Goal: Check status: Check status

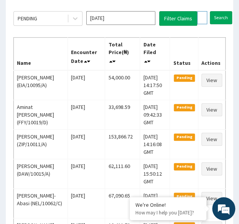
click at [202, 17] on input "REL/10726/A" at bounding box center [202, 17] width 10 height 13
paste input "SWQ/10003"
type input "SWQ/10003/A"
click at [225, 11] on input "Search" at bounding box center [236, 17] width 22 height 13
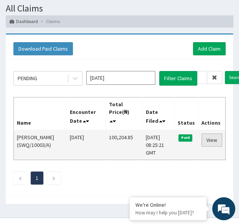
scroll to position [0, 0]
click at [212, 139] on link "View" at bounding box center [212, 140] width 21 height 13
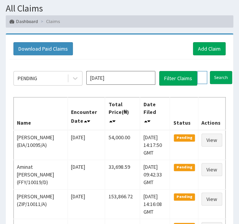
click at [204, 77] on input "SWQ/10003/A" at bounding box center [202, 77] width 10 height 13
paste input "PNP/10034"
type input "PNP/10034/A"
click at [225, 71] on input "Search" at bounding box center [236, 77] width 22 height 13
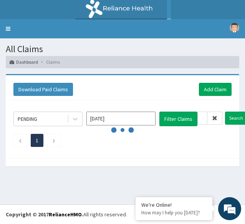
scroll to position [0, 0]
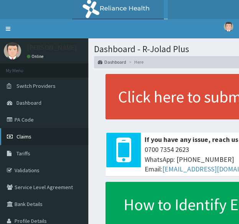
click at [38, 138] on link "Claims" at bounding box center [44, 136] width 88 height 17
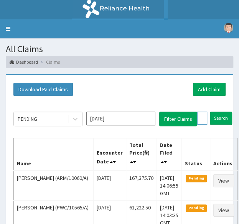
click at [200, 120] on input "text" at bounding box center [202, 118] width 10 height 13
paste input "PNP/10034/A"
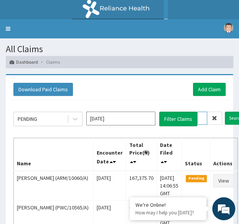
type input "PNP/10034/A"
click at [225, 112] on input "Search" at bounding box center [236, 118] width 22 height 13
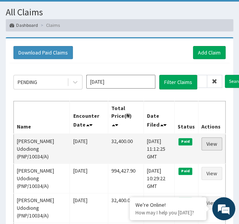
scroll to position [0, 0]
click at [216, 144] on link "View" at bounding box center [212, 144] width 21 height 13
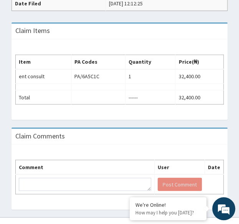
scroll to position [267, 0]
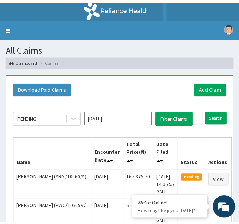
scroll to position [37, 0]
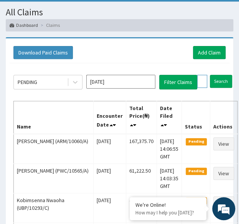
click at [201, 80] on input "PNP/10034/A" at bounding box center [202, 81] width 10 height 13
paste input "FMC/1000"
type input "FMC/10004/A"
click at [225, 75] on input "Search" at bounding box center [236, 81] width 22 height 13
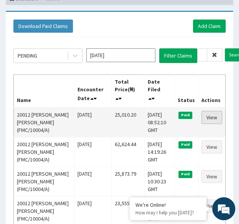
scroll to position [0, 0]
click at [215, 120] on link "View" at bounding box center [212, 117] width 21 height 13
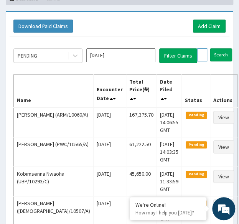
click at [205, 55] on input "FMC/10004/A" at bounding box center [202, 54] width 10 height 13
paste input "EIS/11925/C"
type input "EIS/11925/C"
click at [225, 48] on input "Search" at bounding box center [236, 54] width 22 height 13
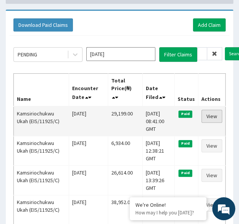
scroll to position [0, 0]
click at [210, 114] on link "View" at bounding box center [212, 116] width 21 height 13
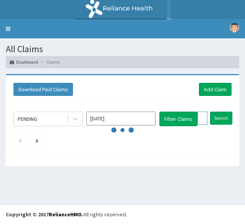
click at [204, 114] on input "EIS/11925/C" at bounding box center [202, 118] width 10 height 13
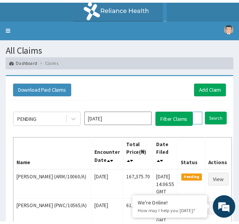
scroll to position [65, 0]
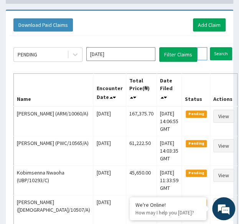
paste input "LFL/10061/A"
type input "LFL/10061/A"
click at [225, 47] on input "Search" at bounding box center [236, 53] width 22 height 13
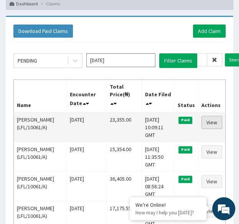
scroll to position [0, 0]
click at [215, 122] on link "View" at bounding box center [212, 122] width 21 height 13
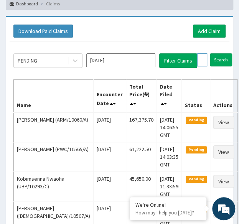
click at [201, 61] on input "LFL/10061/A" at bounding box center [202, 59] width 10 height 13
paste input "RBN/10153"
type input "RBN/10153/A"
click at [225, 53] on input "Search" at bounding box center [236, 59] width 22 height 13
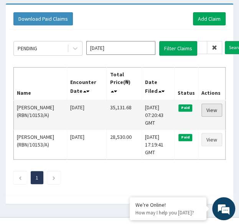
scroll to position [0, 0]
click at [217, 107] on link "View" at bounding box center [212, 110] width 21 height 13
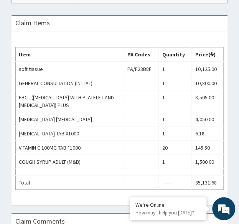
scroll to position [305, 0]
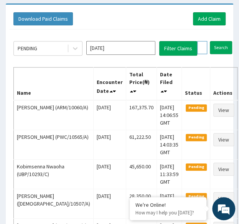
click at [201, 42] on input "RBN/10153/A" at bounding box center [202, 47] width 10 height 13
click at [225, 41] on input "Search" at bounding box center [236, 47] width 22 height 13
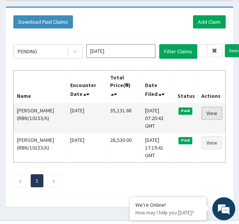
scroll to position [0, 0]
click at [210, 109] on link "View" at bounding box center [212, 113] width 21 height 13
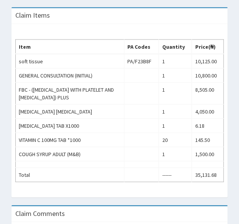
scroll to position [313, 0]
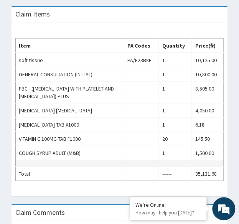
click at [159, 160] on td at bounding box center [141, 163] width 35 height 7
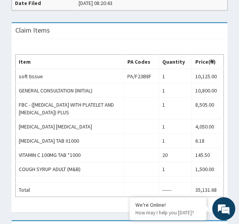
scroll to position [300, 0]
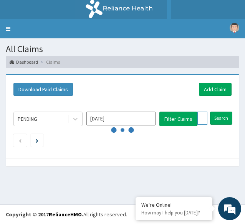
click at [204, 114] on input "RBN/10153/A" at bounding box center [202, 118] width 10 height 13
paste input "ABP/10454"
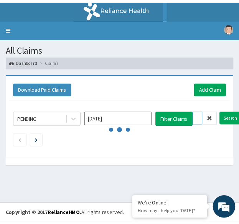
scroll to position [0, 28]
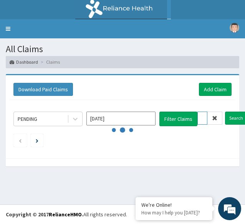
type input "ABP/10454/A"
click at [225, 112] on input "Search" at bounding box center [236, 118] width 22 height 13
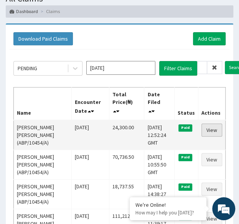
scroll to position [0, 0]
click at [214, 130] on link "View" at bounding box center [212, 130] width 21 height 13
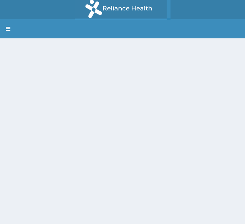
scroll to position [58, 0]
click at [125, 78] on div at bounding box center [122, 150] width 245 height 224
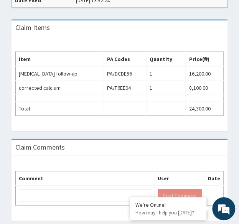
scroll to position [301, 0]
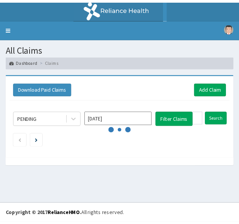
scroll to position [51, 0]
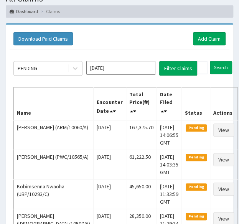
click at [210, 114] on th "Actions" at bounding box center [223, 103] width 27 height 33
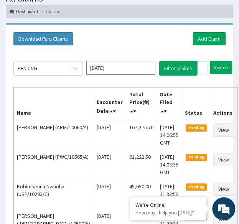
click at [201, 65] on input "ABP/10454/A" at bounding box center [202, 67] width 10 height 13
paste input "ISW/10589"
click at [225, 61] on input "Search" at bounding box center [236, 67] width 22 height 13
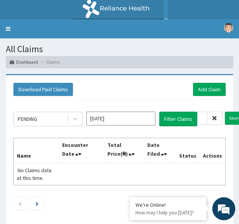
scroll to position [0, 0]
click at [202, 116] on input "ISW/10589/A" at bounding box center [202, 118] width 10 height 13
paste input "text"
type input "ISW/10589/A"
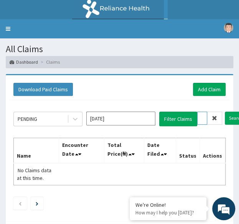
click at [225, 112] on input "Search" at bounding box center [236, 118] width 22 height 13
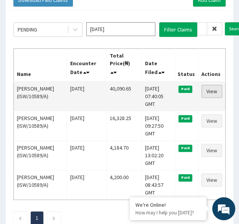
scroll to position [0, 0]
click at [209, 93] on link "View" at bounding box center [212, 91] width 21 height 13
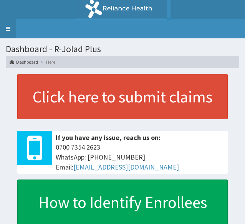
click at [12, 29] on link "Toggle navigation" at bounding box center [8, 28] width 16 height 19
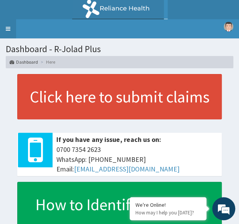
click at [7, 28] on link "Toggle navigation" at bounding box center [8, 28] width 16 height 19
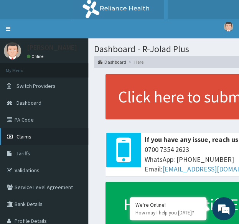
click at [41, 137] on link "Claims" at bounding box center [44, 136] width 88 height 17
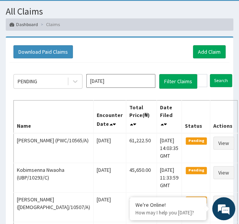
scroll to position [38, 0]
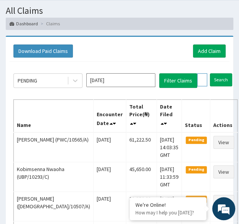
click at [201, 77] on input "text" at bounding box center [202, 79] width 10 height 13
paste input "ISW/10589/A"
type input "ISW/10589/A"
click at [225, 73] on input "Search" at bounding box center [236, 79] width 22 height 13
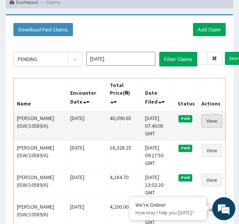
scroll to position [0, 0]
click at [213, 118] on link "View" at bounding box center [212, 120] width 21 height 13
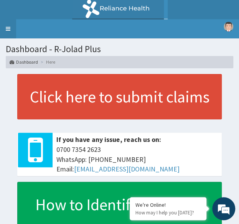
click at [12, 30] on link "Toggle navigation" at bounding box center [8, 28] width 16 height 19
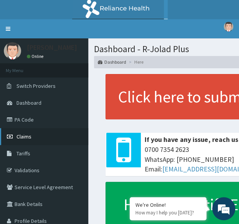
click at [37, 134] on link "Claims" at bounding box center [44, 136] width 88 height 17
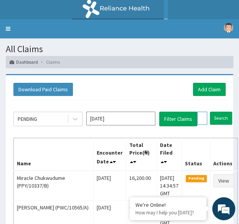
click at [201, 119] on input "text" at bounding box center [202, 118] width 10 height 13
paste input "ISW/10589/A"
type input "ISW/10589/A"
click at [225, 112] on input "Search" at bounding box center [236, 118] width 22 height 13
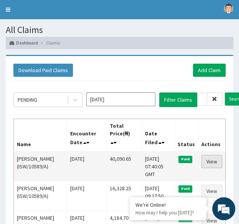
scroll to position [0, 0]
click at [208, 160] on link "View" at bounding box center [212, 161] width 21 height 13
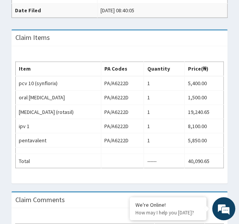
scroll to position [259, 0]
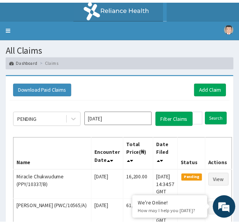
scroll to position [19, 0]
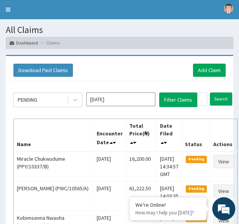
click at [201, 101] on input "ISW/10589/A" at bounding box center [202, 99] width 10 height 13
paste input "REL/10725/B"
type input "REL/10725/B"
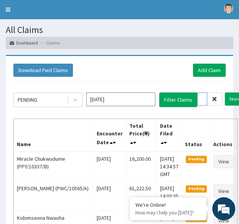
click at [225, 93] on input "Search" at bounding box center [236, 99] width 22 height 13
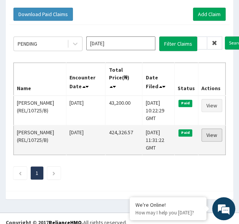
scroll to position [0, 0]
click at [213, 132] on link "View" at bounding box center [212, 135] width 21 height 13
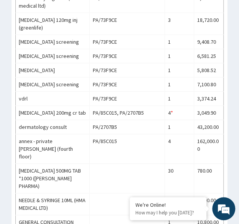
scroll to position [714, 0]
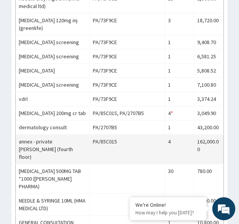
click at [61, 135] on td "annex - private [PERSON_NAME] (fourth floor)" at bounding box center [53, 150] width 74 height 30
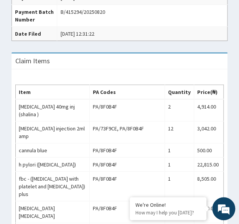
scroll to position [688, 0]
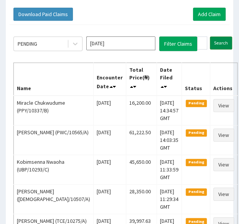
click at [221, 43] on input "Search" at bounding box center [221, 42] width 22 height 13
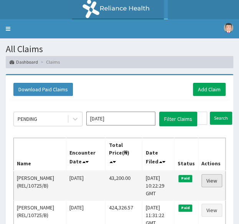
click at [217, 176] on link "View" at bounding box center [212, 180] width 21 height 13
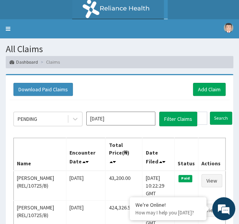
scroll to position [75, 0]
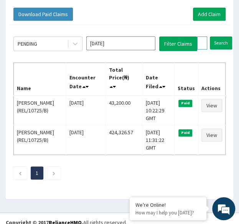
click at [199, 45] on input "REL/10725/B" at bounding box center [202, 42] width 10 height 13
paste input "203/C"
type input "REL/10203/C"
click at [225, 36] on input "Search" at bounding box center [236, 42] width 22 height 13
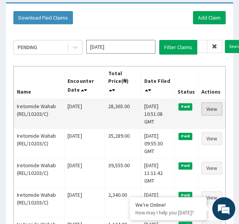
scroll to position [0, 0]
click at [212, 106] on link "View" at bounding box center [212, 109] width 21 height 13
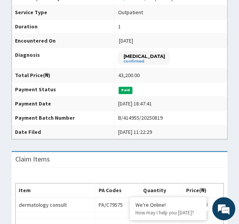
scroll to position [173, 0]
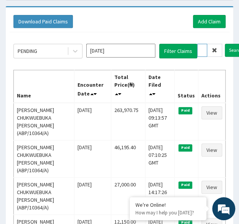
click at [201, 46] on input "ABP/10364/A" at bounding box center [202, 50] width 10 height 13
paste input "ELY/10007/B"
type input "ELY/10007/B"
click at [225, 44] on input "Search" at bounding box center [236, 50] width 22 height 13
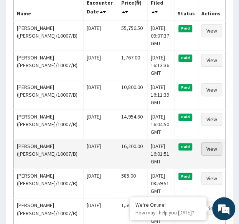
scroll to position [0, 0]
click at [213, 143] on link "View" at bounding box center [212, 149] width 21 height 13
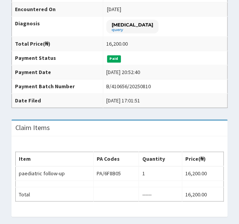
scroll to position [217, 0]
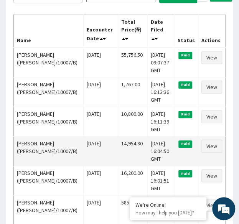
scroll to position [134, 0]
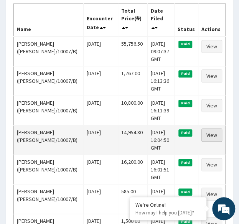
click at [216, 129] on link "View" at bounding box center [212, 135] width 21 height 13
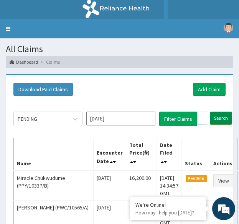
click at [221, 114] on input "Search" at bounding box center [221, 118] width 22 height 13
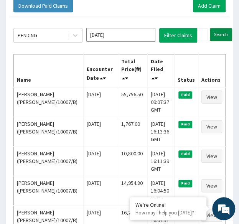
scroll to position [96, 0]
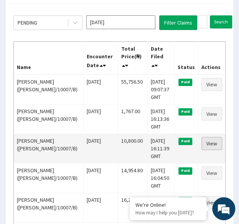
click at [215, 137] on link "View" at bounding box center [212, 143] width 21 height 13
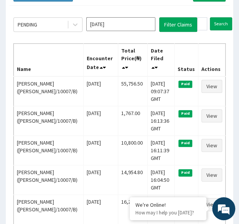
scroll to position [95, 0]
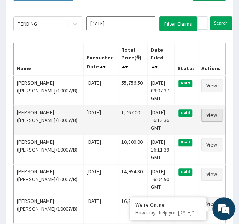
click at [216, 116] on link "View" at bounding box center [212, 115] width 21 height 13
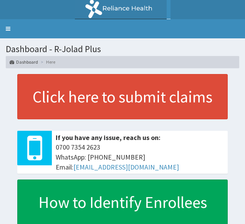
click at [11, 29] on link "Toggle navigation" at bounding box center [8, 28] width 16 height 19
click at [10, 29] on link "Toggle navigation" at bounding box center [8, 28] width 16 height 19
click at [11, 29] on link "Toggle navigation" at bounding box center [8, 28] width 16 height 19
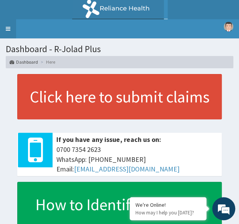
click at [9, 32] on link "Toggle navigation" at bounding box center [8, 28] width 16 height 19
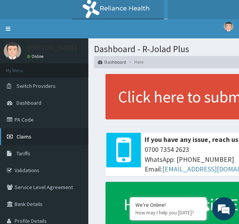
click at [27, 137] on span "Claims" at bounding box center [24, 136] width 15 height 7
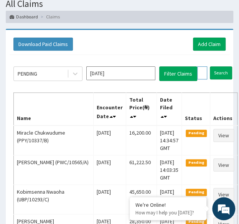
click at [199, 74] on input "text" at bounding box center [202, 72] width 10 height 13
paste input "ELY/10007/B"
type input "ELY/10007/B"
click at [225, 66] on input "Search" at bounding box center [236, 72] width 22 height 13
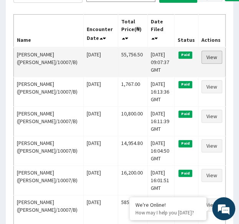
scroll to position [0, 0]
click at [215, 53] on link "View" at bounding box center [212, 57] width 21 height 13
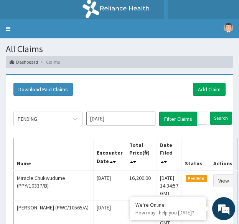
type input "REL/10466/A"
click at [210, 112] on input "Search" at bounding box center [221, 118] width 22 height 13
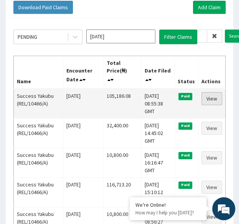
click at [212, 100] on link "View" at bounding box center [212, 98] width 21 height 13
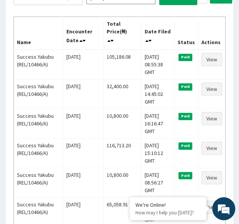
scroll to position [73, 0]
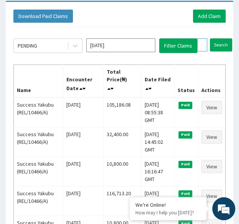
click at [201, 42] on input "REL/10466/A" at bounding box center [202, 44] width 10 height 13
paste input "AIT/10051"
type input "AIT/10051/A"
click at [225, 38] on input "Search" at bounding box center [236, 44] width 22 height 13
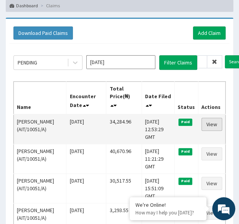
scroll to position [0, 0]
click at [214, 124] on link "View" at bounding box center [212, 124] width 21 height 13
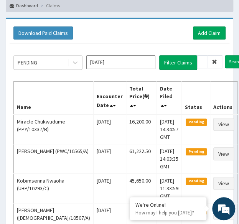
type input "PPY/10526/A"
click at [225, 55] on input "Search" at bounding box center [236, 61] width 22 height 13
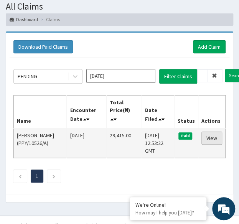
click at [211, 136] on link "View" at bounding box center [212, 138] width 21 height 13
